Goal: Information Seeking & Learning: Understand process/instructions

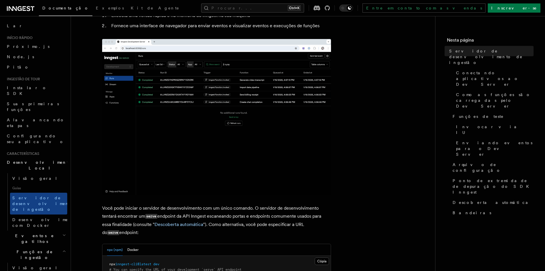
scroll to position [95, 0]
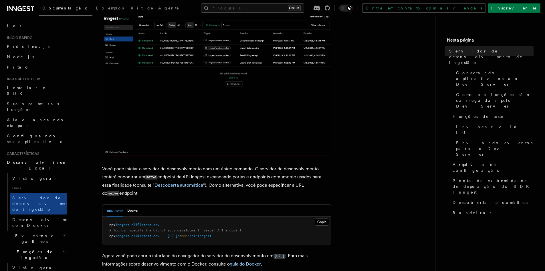
drag, startPoint x: 155, startPoint y: 131, endPoint x: 391, endPoint y: 174, distance: 239.7
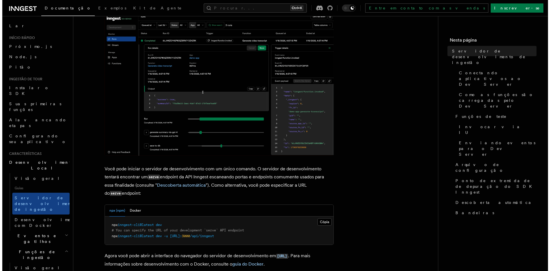
scroll to position [0, 0]
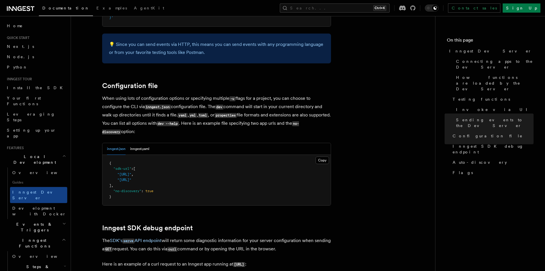
scroll to position [1431, 0]
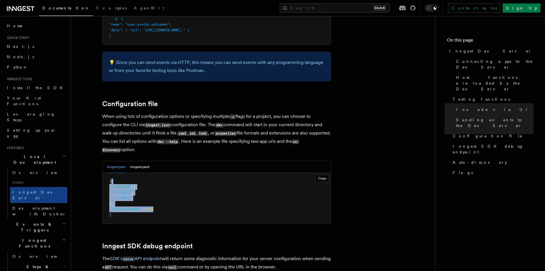
drag, startPoint x: 140, startPoint y: 175, endPoint x: 164, endPoint y: 201, distance: 35.7
click at [164, 201] on pre "{ "sdk-url" : [ "http://localhost:3000/api/inngest" , "http://localhost:3030/ap…" at bounding box center [216, 198] width 228 height 51
drag, startPoint x: 185, startPoint y: 182, endPoint x: 167, endPoint y: 185, distance: 18.2
click at [131, 190] on span ""[URL]"" at bounding box center [124, 192] width 14 height 4
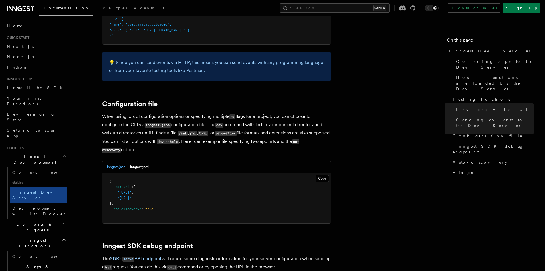
drag, startPoint x: 173, startPoint y: 188, endPoint x: 167, endPoint y: 188, distance: 6.3
click at [167, 188] on pre "{ "sdk-url" : [ "http://localhost:3000/api/inngest" , "http://localhost:3030/ap…" at bounding box center [216, 198] width 228 height 51
drag, startPoint x: 133, startPoint y: 187, endPoint x: 138, endPoint y: 187, distance: 4.9
click at [138, 187] on pre "{ "sdk-url" : [ "http://localhost:3000/api/inngest" , "http://localhost:3030/ap…" at bounding box center [216, 198] width 228 height 51
drag, startPoint x: 140, startPoint y: 190, endPoint x: 148, endPoint y: 194, distance: 9.0
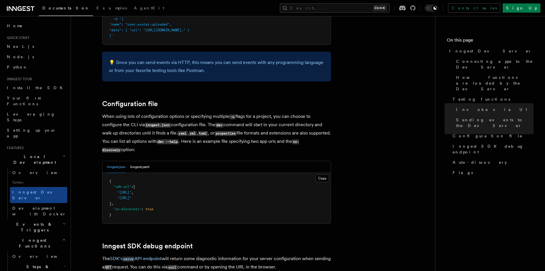
click at [147, 193] on pre "{ "sdk-url" : [ "http://localhost:3000/api/inngest" , "http://localhost:3030/ap…" at bounding box center [216, 198] width 228 height 51
click at [156, 199] on pre "{ "sdk-url" : [ "http://localhost:3000/api/inngest" , "http://localhost:3030/ap…" at bounding box center [216, 198] width 228 height 51
